Goal: Check status: Check status

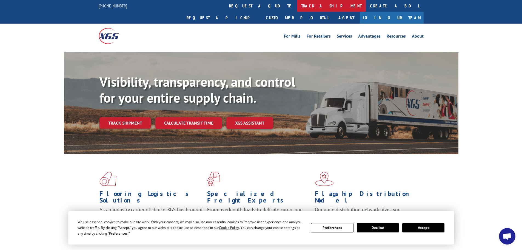
click at [297, 8] on link "track a shipment" at bounding box center [331, 6] width 69 height 12
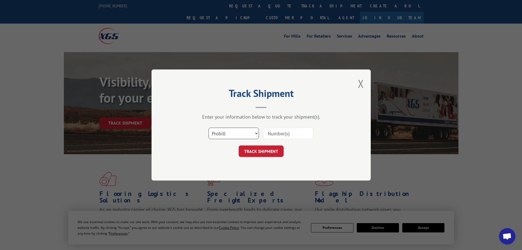
click at [238, 131] on select "Select category... Probill BOL PO" at bounding box center [233, 133] width 50 height 12
select select "bol"
click at [208, 127] on select "Select category... Probill BOL PO" at bounding box center [233, 133] width 50 height 12
click at [280, 135] on input at bounding box center [288, 133] width 50 height 12
paste input "5655679"
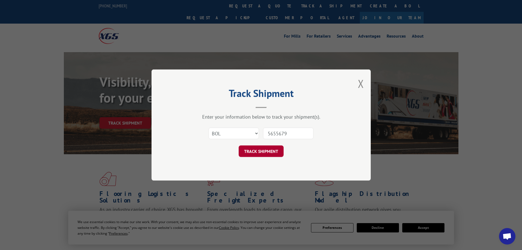
type input "5655679"
click at [265, 154] on button "TRACK SHIPMENT" at bounding box center [261, 151] width 45 height 12
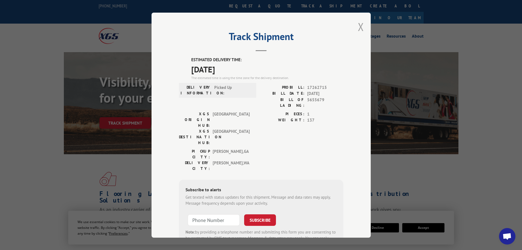
click at [359, 25] on button "Close modal" at bounding box center [361, 26] width 6 height 15
